Goal: Task Accomplishment & Management: Manage account settings

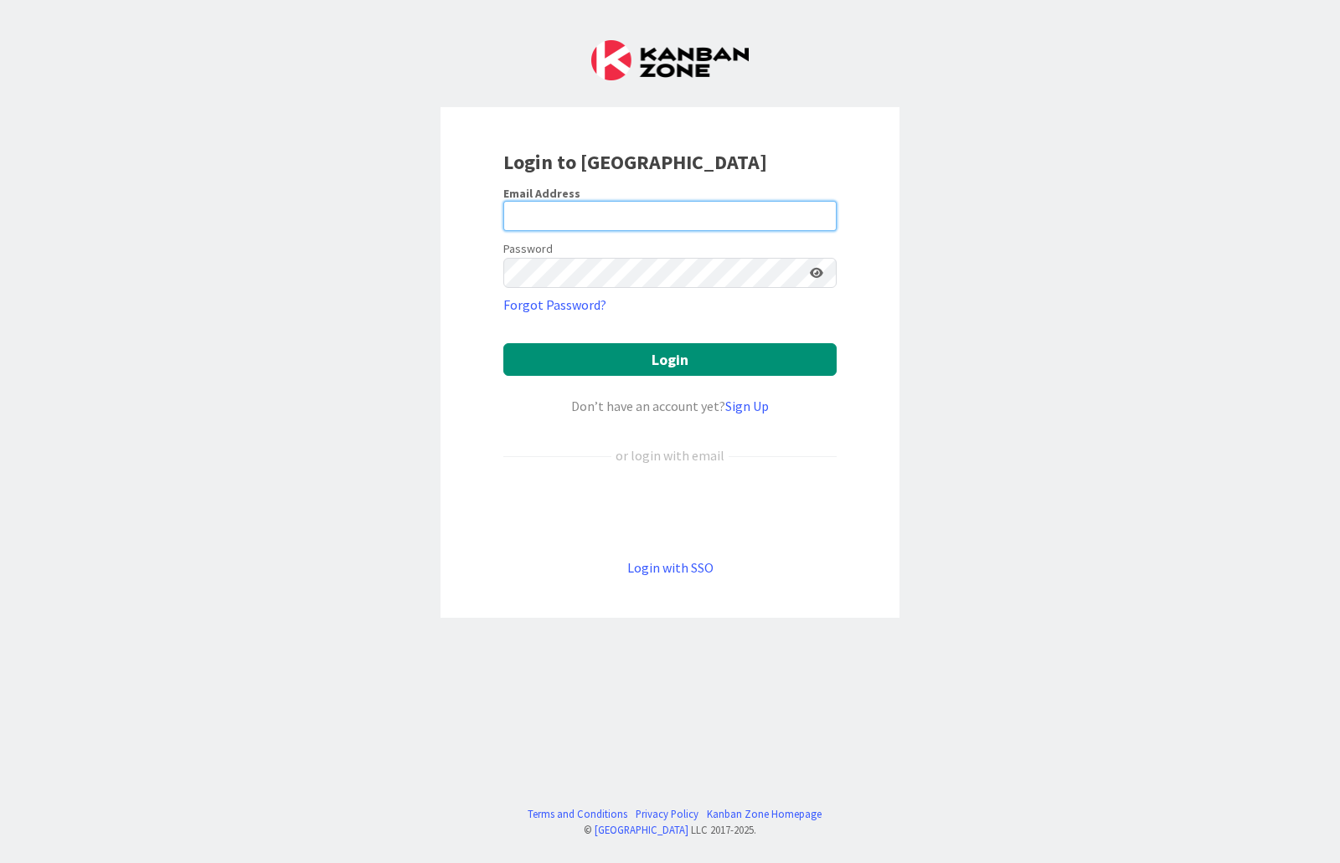
click at [527, 209] on input "email" at bounding box center [669, 216] width 333 height 30
type input "[PERSON_NAME][EMAIL_ADDRESS][PERSON_NAME][DOMAIN_NAME]"
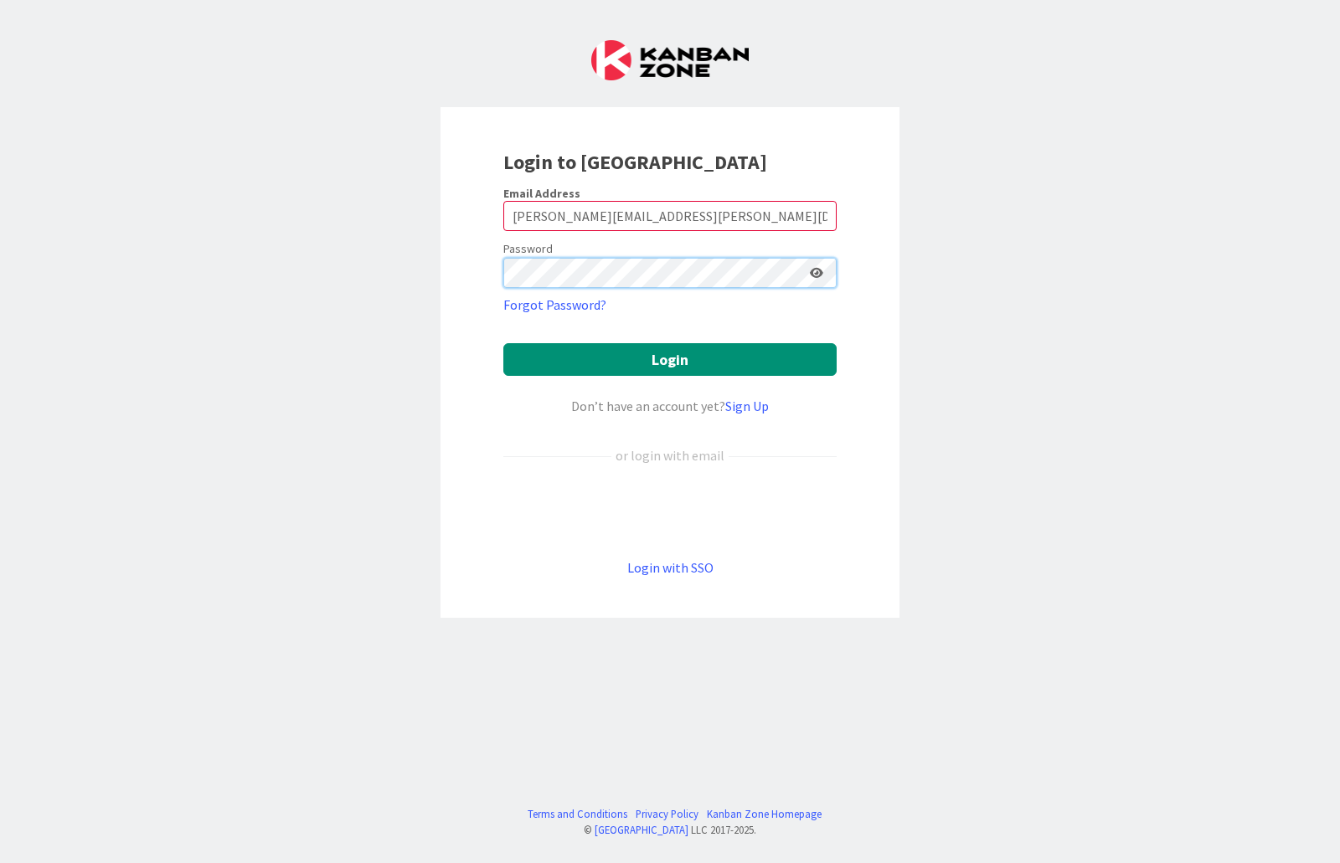
click at [503, 343] on button "Login" at bounding box center [669, 359] width 333 height 33
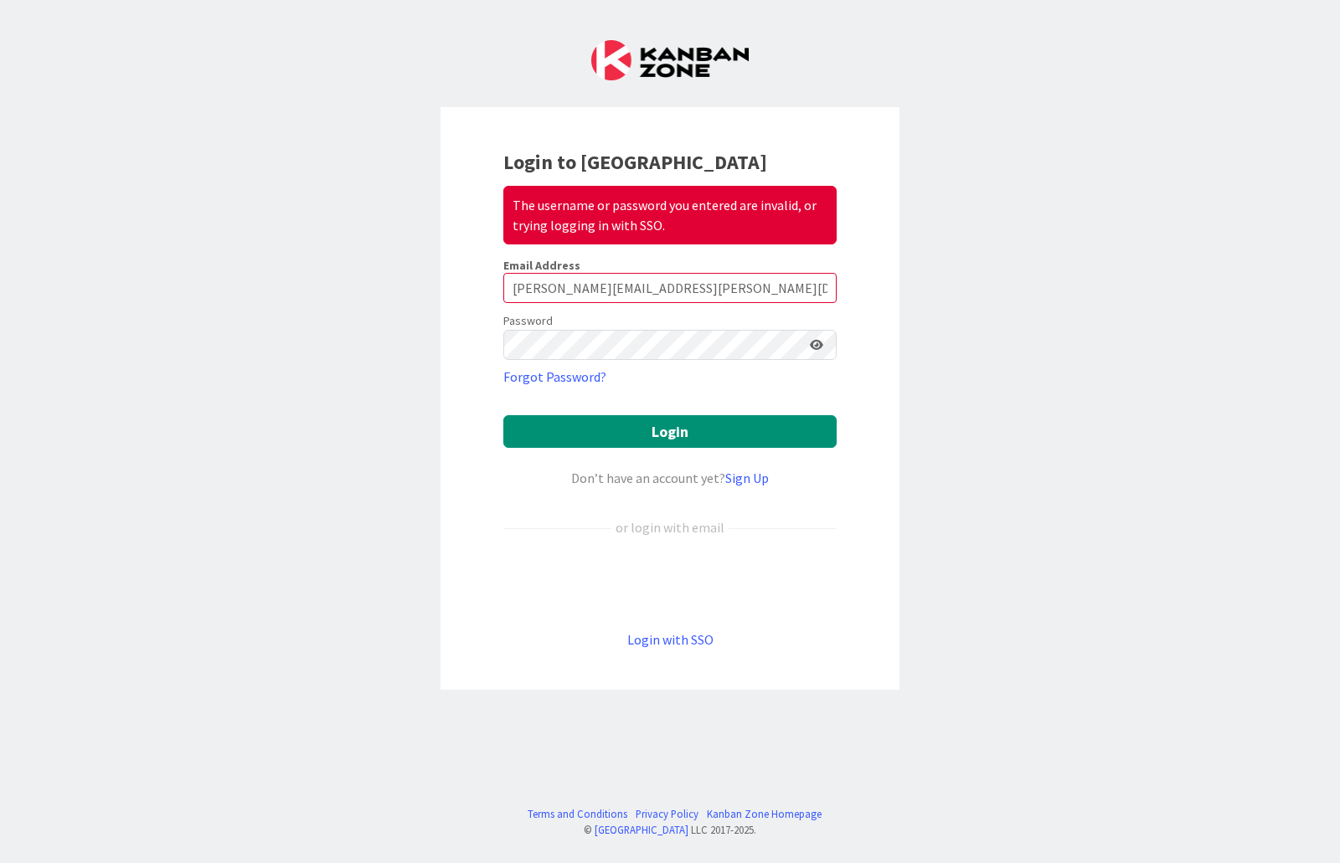
click at [245, 171] on div "Login to Kanban Zone The username or password you entered are invalid, or tryin…" at bounding box center [670, 431] width 1340 height 863
click at [975, 381] on div "Login to Kanban Zone The username or password you entered are invalid, or tryin…" at bounding box center [670, 431] width 1340 height 863
click at [197, 177] on div "Login to Kanban Zone The username or password you entered are invalid, or tryin…" at bounding box center [670, 431] width 1340 height 863
click at [817, 345] on icon at bounding box center [816, 345] width 13 height 12
click at [817, 345] on icon at bounding box center [815, 345] width 15 height 12
